Goal: Task Accomplishment & Management: Manage account settings

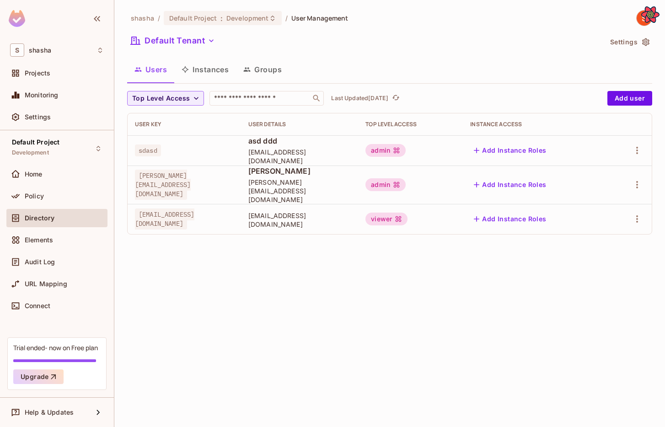
click at [583, 58] on div "Users Instances Groups" at bounding box center [389, 69] width 525 height 23
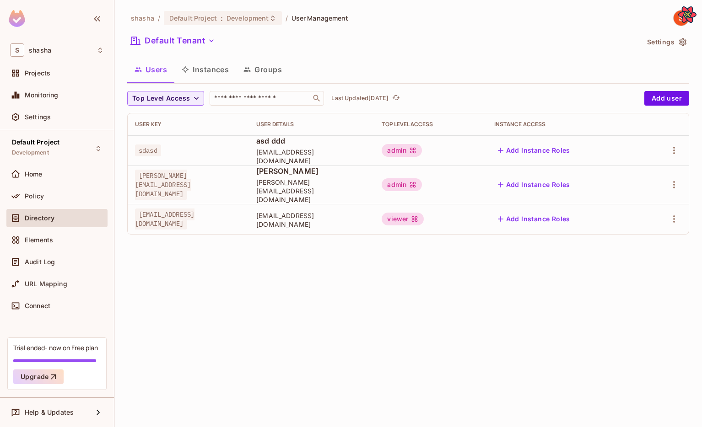
click at [652, 294] on div "shasha / Default Project : Development / User Management Default Tenant Setting…" at bounding box center [407, 213] width 587 height 427
click at [460, 315] on div "shasha / Default Project : Development / User Management Default Tenant Setting…" at bounding box center [407, 213] width 587 height 427
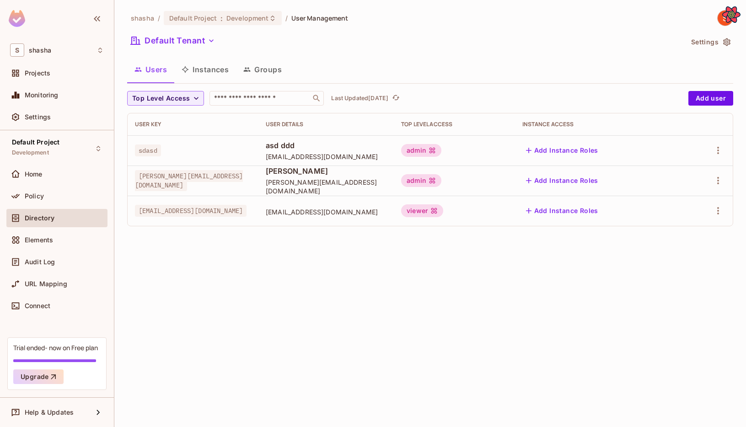
click at [665, 69] on div "Users Instances Groups" at bounding box center [430, 69] width 606 height 23
click at [199, 355] on div "shasha / Default Project : Development / User Management Default Tenant Setting…" at bounding box center [430, 213] width 632 height 427
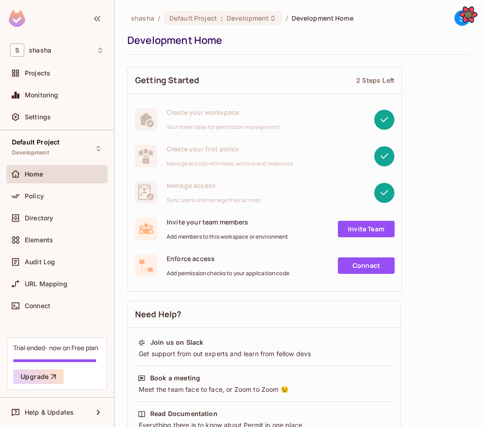
click at [464, 211] on div "Getting Started 2 Steps Left Create your workspace Your home base for permissio…" at bounding box center [298, 357] width 343 height 590
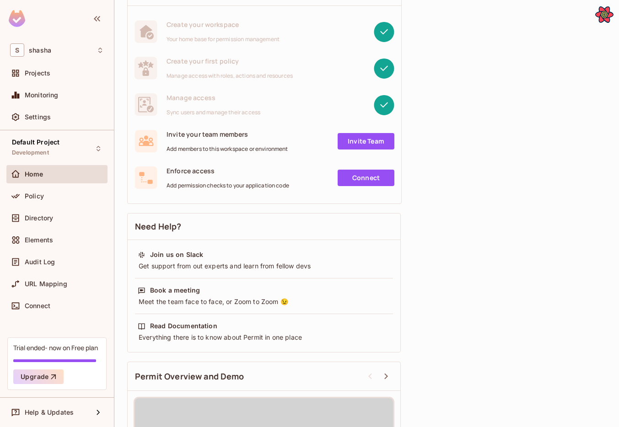
scroll to position [88, 0]
click at [67, 208] on div "Policy" at bounding box center [56, 198] width 101 height 22
click at [65, 213] on div "Directory" at bounding box center [57, 218] width 94 height 11
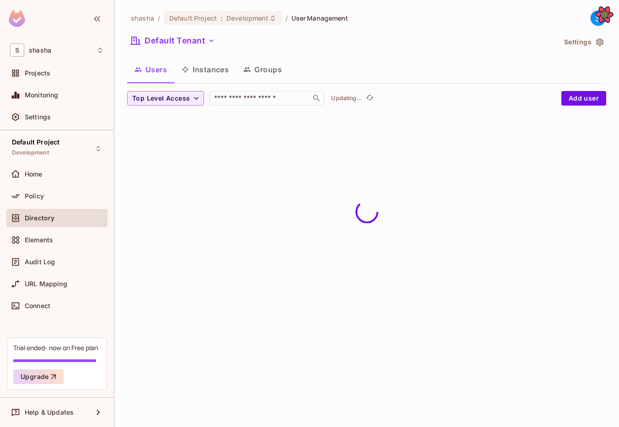
click at [262, 71] on button "Groups" at bounding box center [262, 69] width 53 height 23
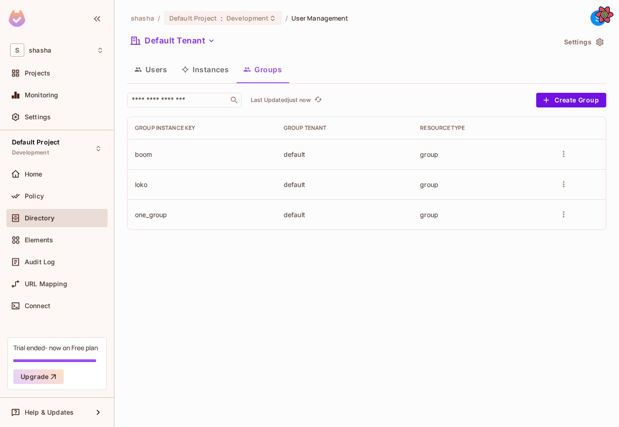
click at [482, 154] on icon "more" at bounding box center [563, 154] width 9 height 9
click at [482, 171] on span "Edit Group" at bounding box center [542, 172] width 40 height 9
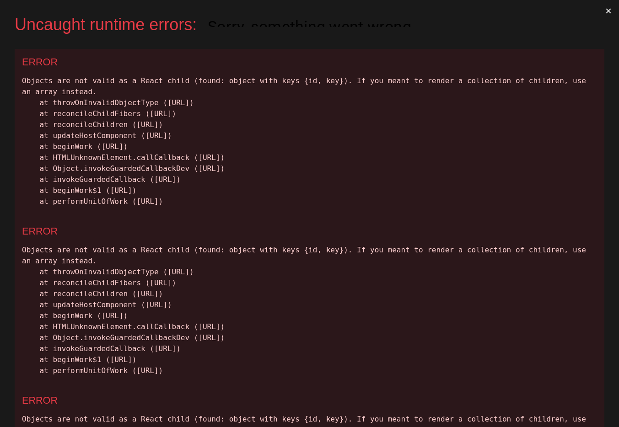
click at [482, 12] on button "×" at bounding box center [608, 11] width 21 height 22
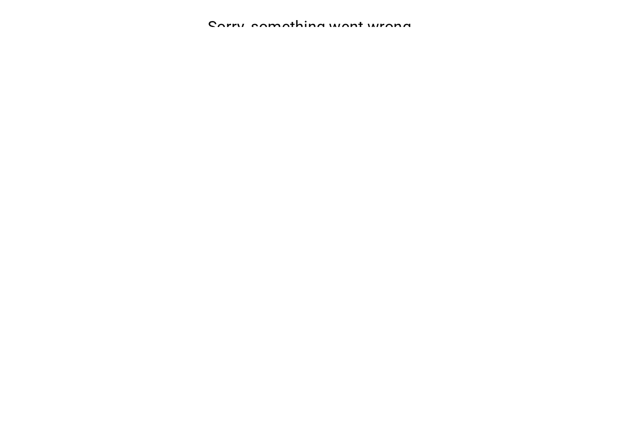
click at [311, 89] on button "Reload" at bounding box center [310, 80] width 40 height 17
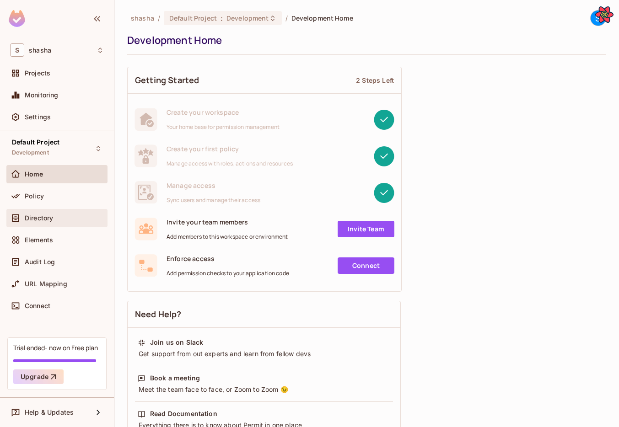
click at [39, 224] on div "Directory" at bounding box center [56, 218] width 101 height 18
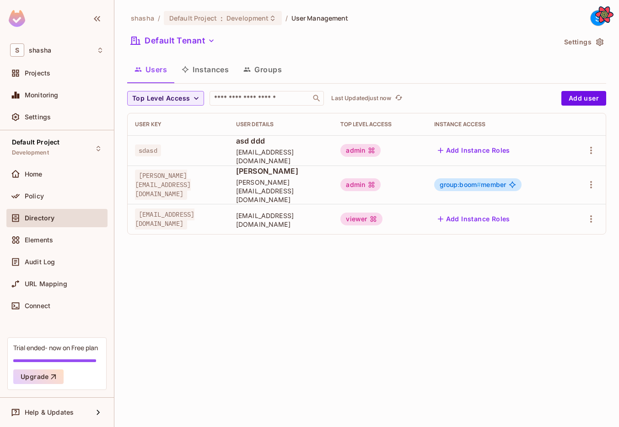
click at [259, 78] on button "Groups" at bounding box center [262, 69] width 53 height 23
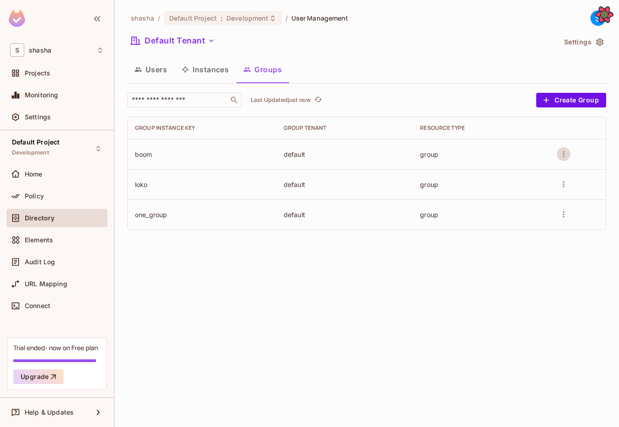
click at [568, 158] on icon "more" at bounding box center [563, 154] width 9 height 9
click at [540, 173] on span "Edit Group" at bounding box center [542, 172] width 40 height 9
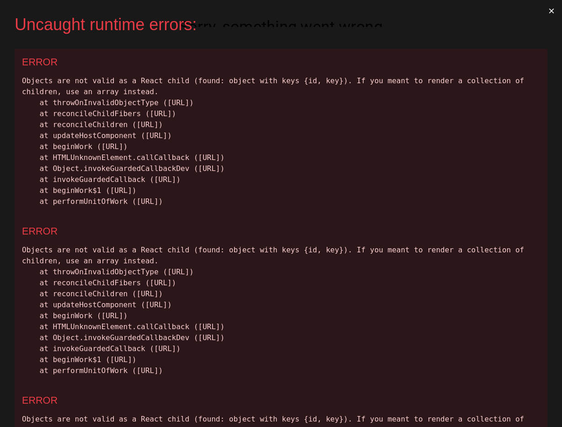
click at [549, 12] on button "×" at bounding box center [551, 11] width 21 height 22
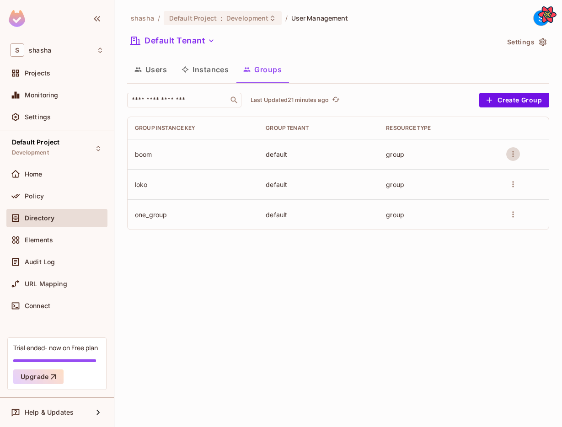
click at [518, 154] on button "more" at bounding box center [513, 154] width 14 height 14
click at [498, 174] on span "Edit Group" at bounding box center [492, 172] width 40 height 9
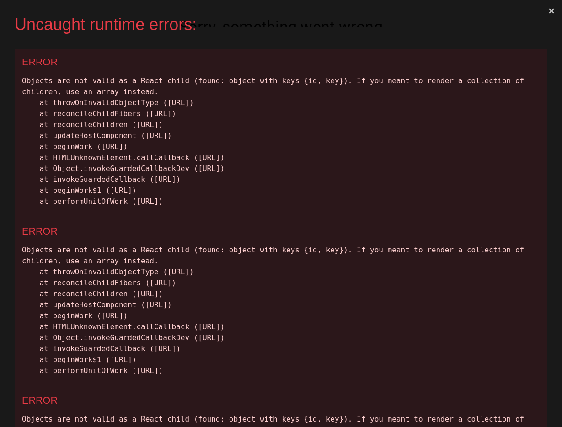
click at [551, 6] on button "×" at bounding box center [551, 11] width 21 height 22
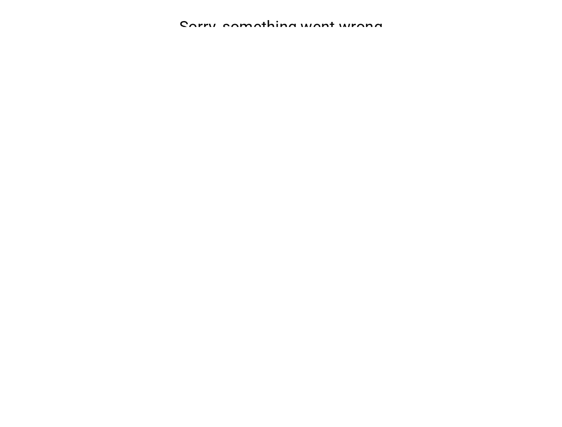
click at [280, 89] on button "Reload" at bounding box center [281, 80] width 40 height 17
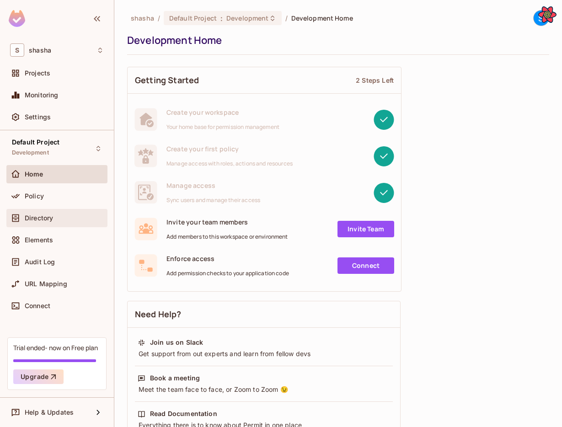
click at [27, 216] on span "Directory" at bounding box center [39, 218] width 28 height 7
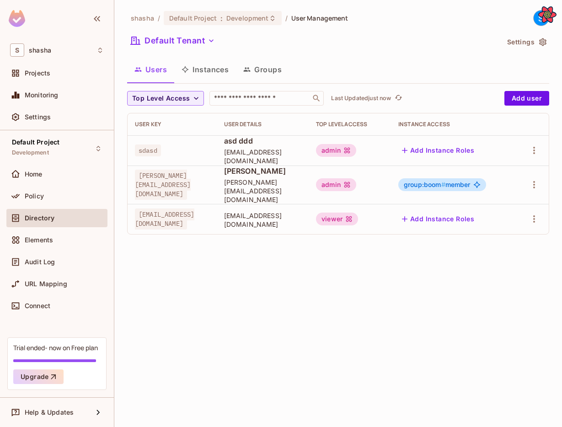
click at [260, 61] on button "Groups" at bounding box center [262, 69] width 53 height 23
